Goal: Transaction & Acquisition: Purchase product/service

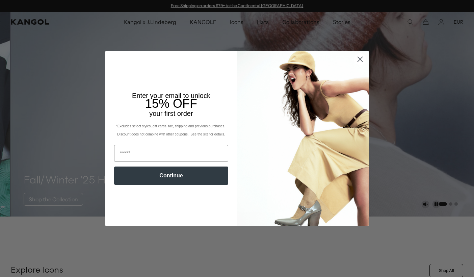
click at [358, 59] on circle "Close dialog" at bounding box center [359, 59] width 11 height 11
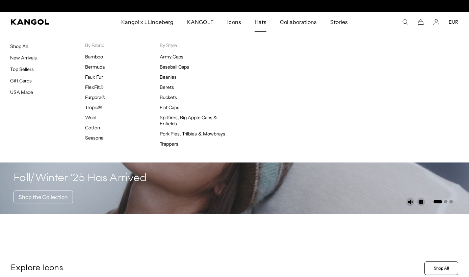
scroll to position [0, 139]
click at [263, 20] on span "Hats" at bounding box center [260, 22] width 12 height 20
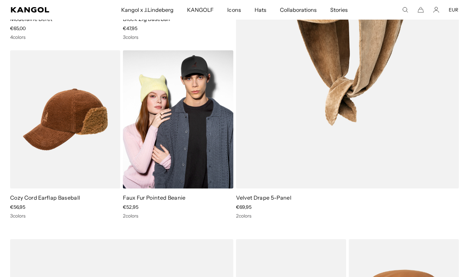
scroll to position [0, 139]
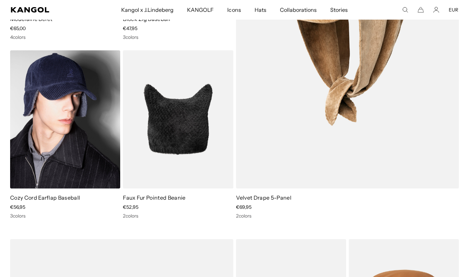
click at [78, 160] on img at bounding box center [65, 119] width 110 height 138
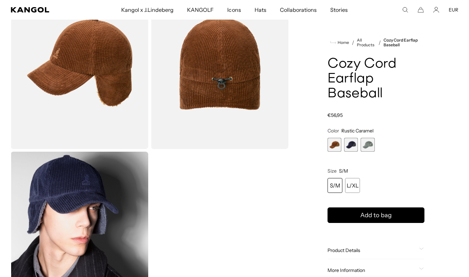
scroll to position [433, 0]
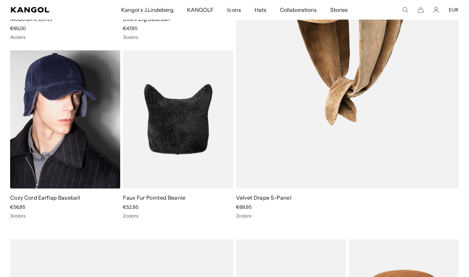
scroll to position [0, 139]
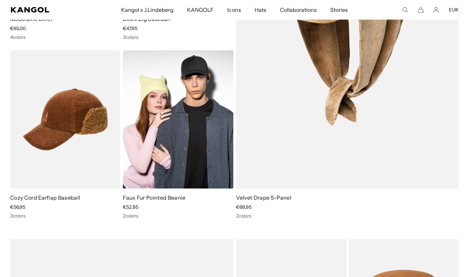
click at [160, 160] on img at bounding box center [178, 119] width 110 height 138
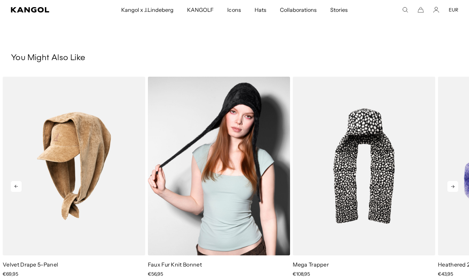
scroll to position [436, 0]
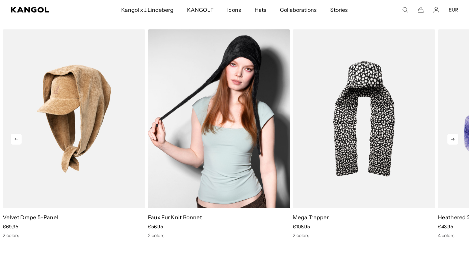
click at [221, 141] on img "2 of 5" at bounding box center [219, 118] width 142 height 178
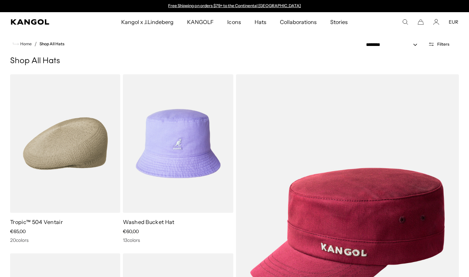
scroll to position [2407, 0]
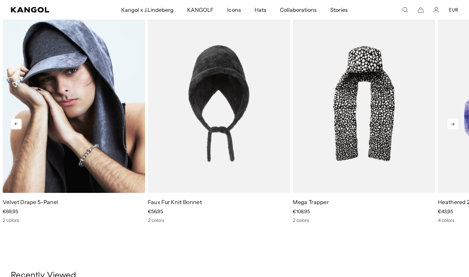
click at [101, 118] on img "1 of 5" at bounding box center [74, 103] width 142 height 178
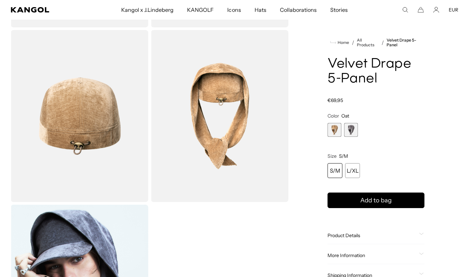
click at [354, 128] on span "2 of 2" at bounding box center [351, 130] width 14 height 14
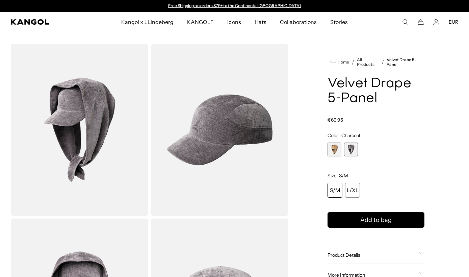
click at [337, 190] on div "S/M" at bounding box center [334, 190] width 15 height 15
click at [333, 190] on div "S/M" at bounding box center [334, 190] width 15 height 15
click at [351, 188] on div "L/XL" at bounding box center [352, 190] width 15 height 15
click at [339, 190] on div "S/M" at bounding box center [334, 190] width 15 height 15
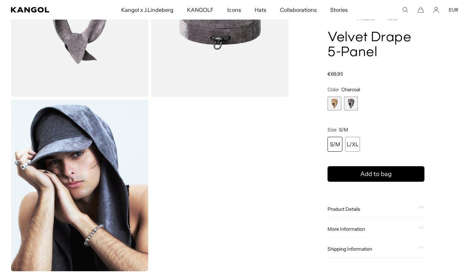
scroll to position [329, 0]
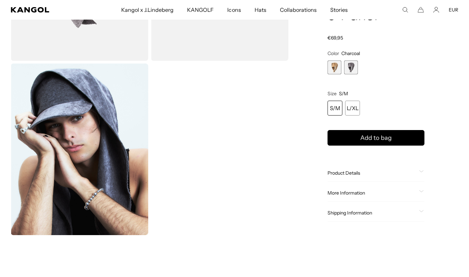
click at [352, 194] on span "More Information" at bounding box center [371, 193] width 89 height 6
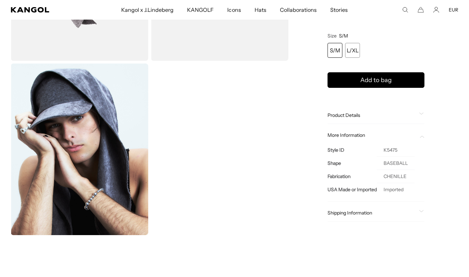
scroll to position [0, 139]
click at [355, 192] on th "USA Made or Imported" at bounding box center [351, 189] width 49 height 13
click at [374, 216] on div "Shipping Information" at bounding box center [375, 212] width 97 height 17
click at [374, 215] on span "Shipping Information" at bounding box center [371, 213] width 89 height 6
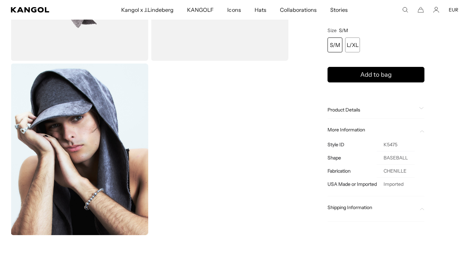
click at [372, 114] on div "Product Details The Velvet Drape 5-Panel Cap is made of a lightweight chenille …" at bounding box center [375, 109] width 97 height 17
click at [358, 112] on span "Product Details" at bounding box center [371, 110] width 89 height 6
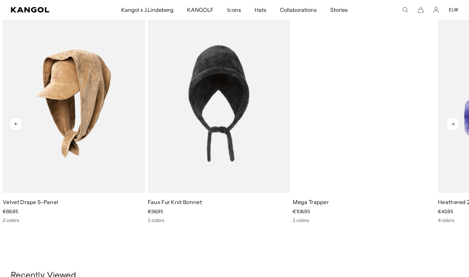
scroll to position [0, 139]
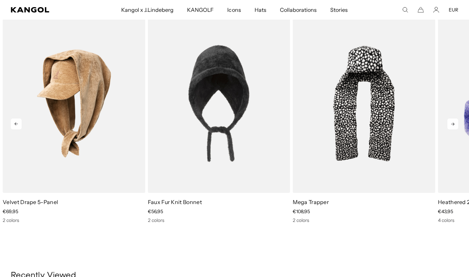
click at [450, 122] on icon at bounding box center [452, 123] width 11 height 11
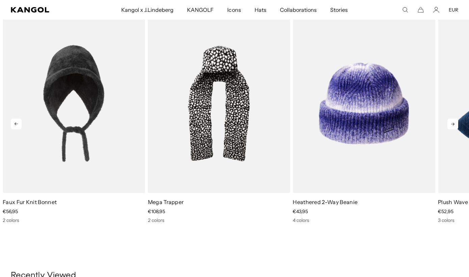
click at [450, 122] on icon at bounding box center [452, 123] width 11 height 11
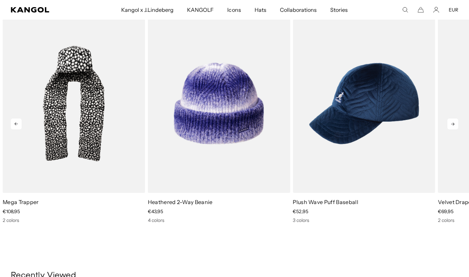
click at [450, 122] on icon at bounding box center [452, 123] width 11 height 11
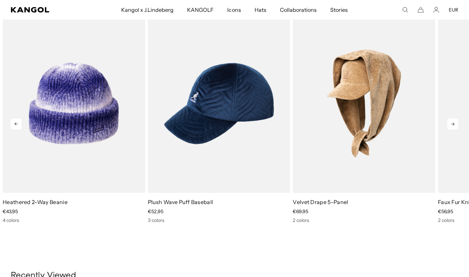
click at [450, 122] on icon at bounding box center [452, 123] width 11 height 11
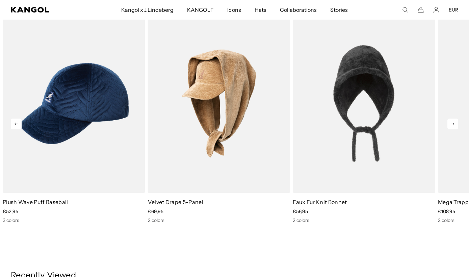
click at [450, 122] on icon at bounding box center [452, 123] width 11 height 11
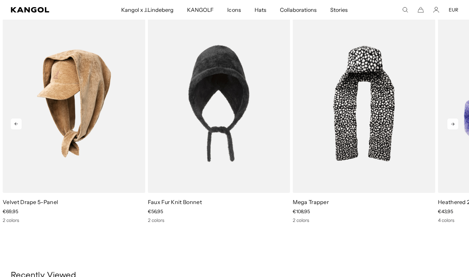
click at [450, 122] on icon at bounding box center [452, 123] width 11 height 11
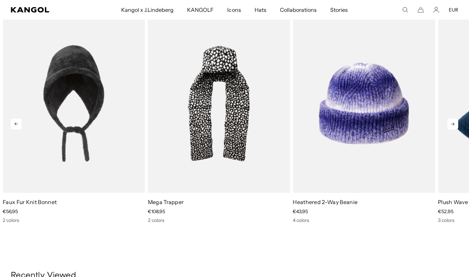
click at [450, 122] on icon at bounding box center [452, 123] width 11 height 11
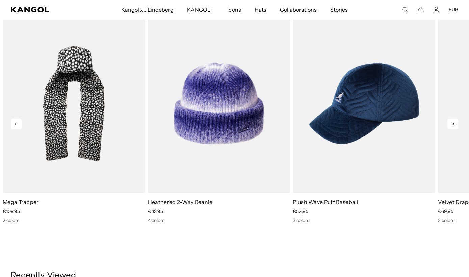
click at [450, 122] on icon at bounding box center [452, 123] width 11 height 11
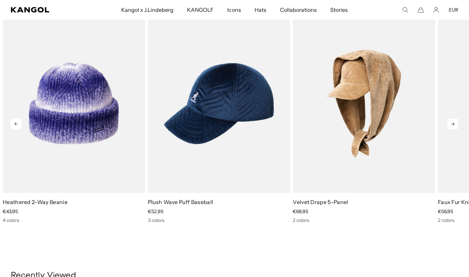
click at [450, 122] on icon at bounding box center [452, 123] width 11 height 11
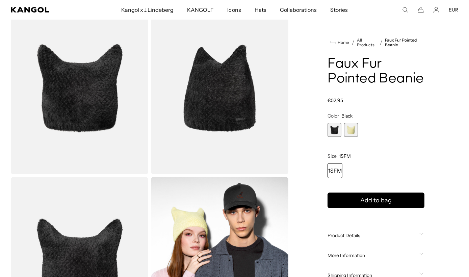
scroll to position [0, 0]
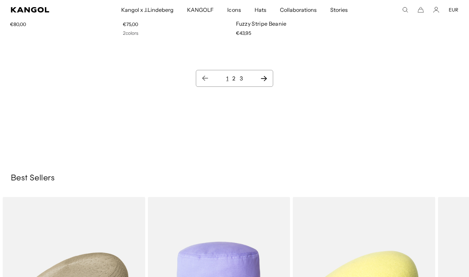
click at [232, 77] on link "2" at bounding box center [233, 78] width 3 height 7
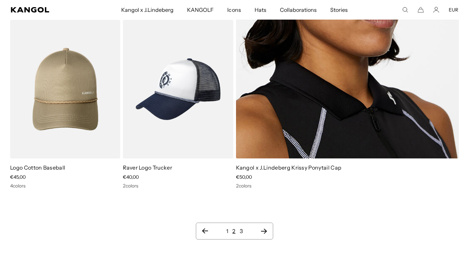
click at [242, 227] on link "3" at bounding box center [241, 230] width 3 height 7
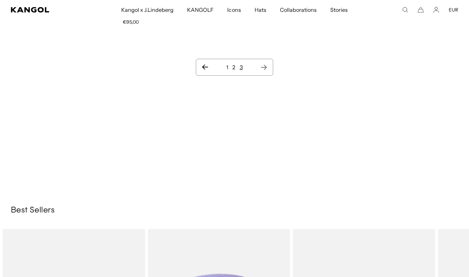
click at [230, 65] on ul "1 2 3" at bounding box center [233, 67] width 65 height 8
click at [227, 66] on link "1" at bounding box center [227, 67] width 2 height 7
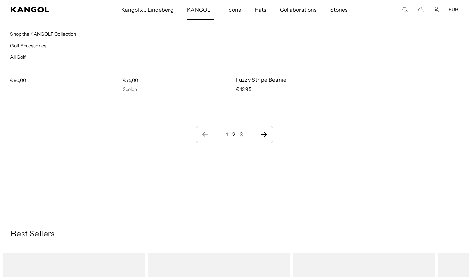
click at [204, 11] on span "KANGOLF" at bounding box center [200, 10] width 27 height 20
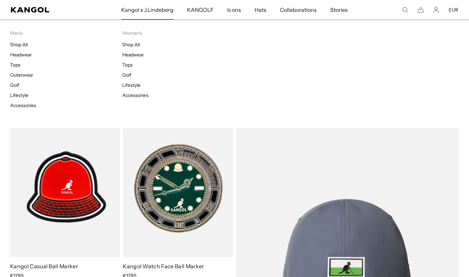
scroll to position [0, 139]
click at [162, 13] on span "Kangol x J.Lindeberg" at bounding box center [147, 10] width 53 height 20
